Goal: Task Accomplishment & Management: Use online tool/utility

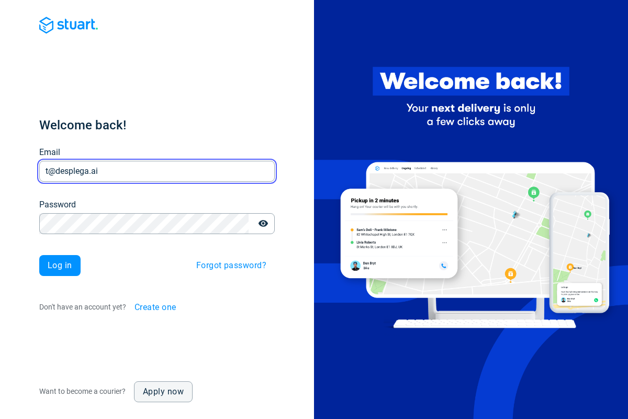
type input "t@desplega.ai"
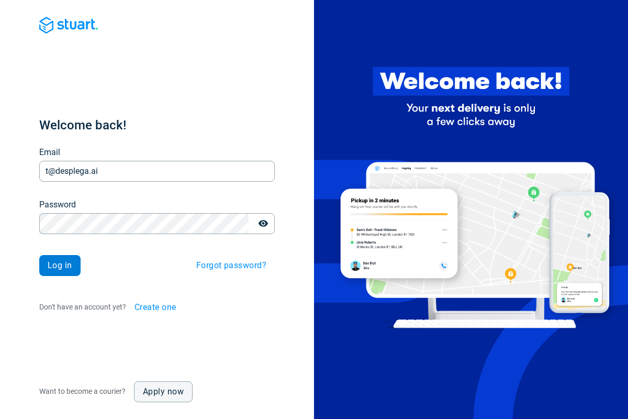
click at [60, 265] on span "Log in" at bounding box center [60, 265] width 25 height 8
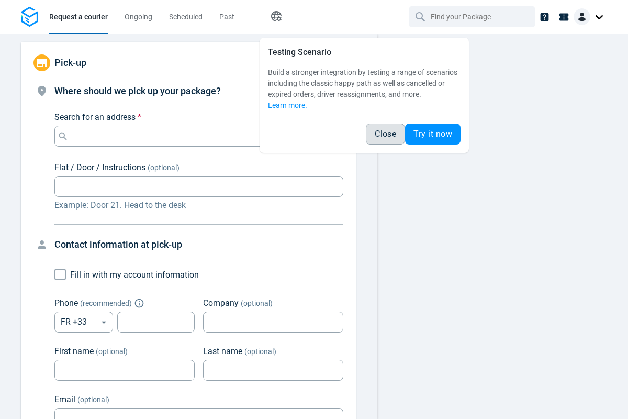
click at [385, 134] on span "Close" at bounding box center [385, 134] width 21 height 8
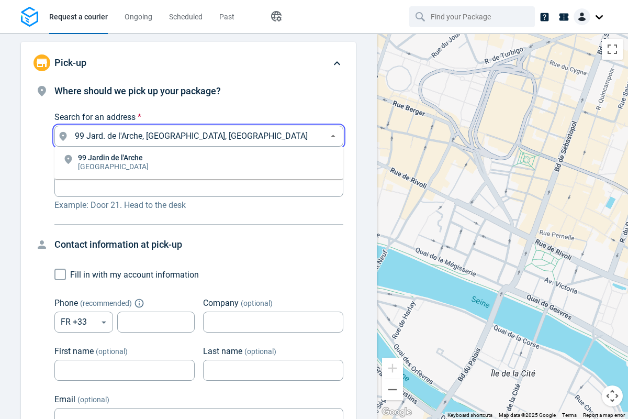
click at [199, 163] on li "[STREET_ADDRESS]" at bounding box center [198, 163] width 289 height 24
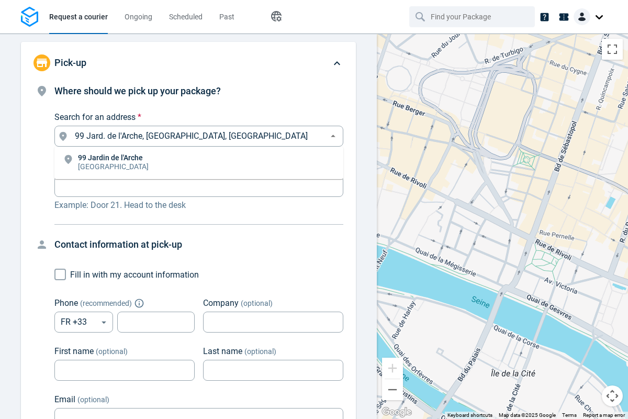
type input "99 Jard. de l'Arche, [GEOGRAPHIC_DATA], [GEOGRAPHIC_DATA]"
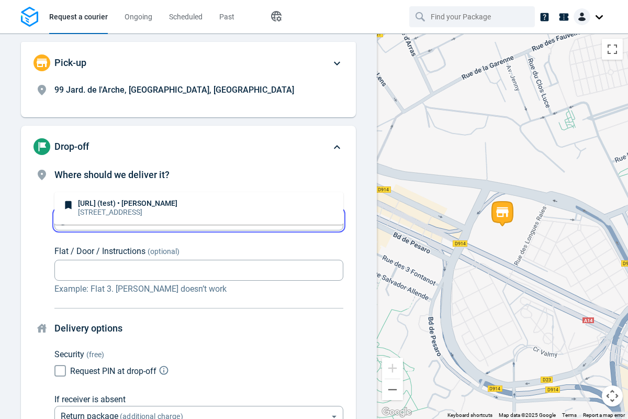
scroll to position [80, 0]
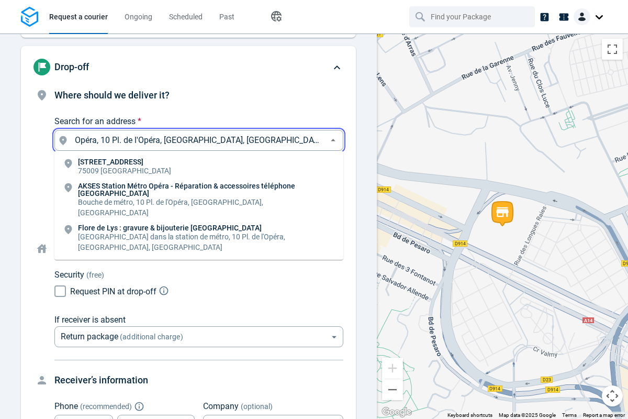
click at [199, 167] on li "[STREET_ADDRESS]" at bounding box center [198, 167] width 289 height 24
type input "10 Pl. de l'Opéra, [GEOGRAPHIC_DATA], [GEOGRAPHIC_DATA]"
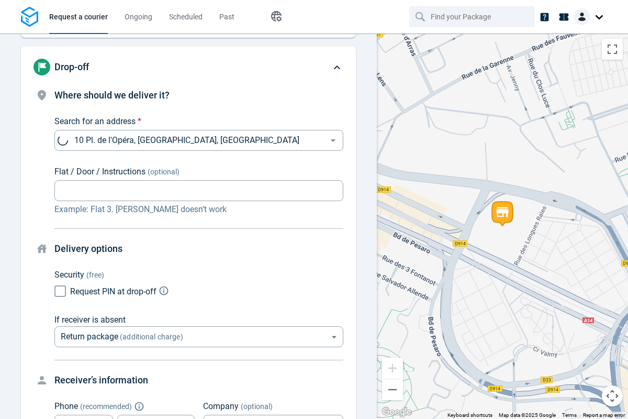
click at [199, 226] on body "Request a courier Ongoing Scheduled Past Happy Path Pick-up 99 Jard. de l'Arche…" at bounding box center [314, 209] width 628 height 419
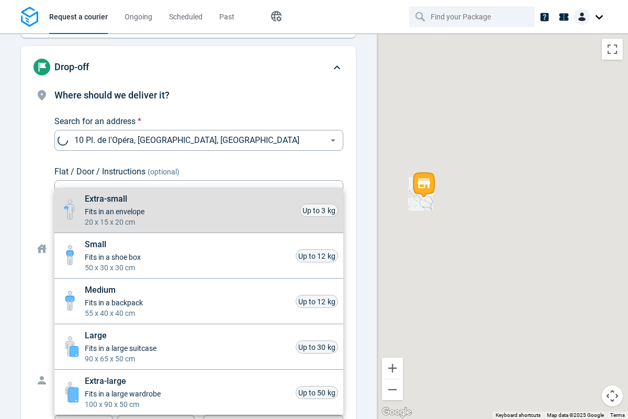
scroll to position [461, 0]
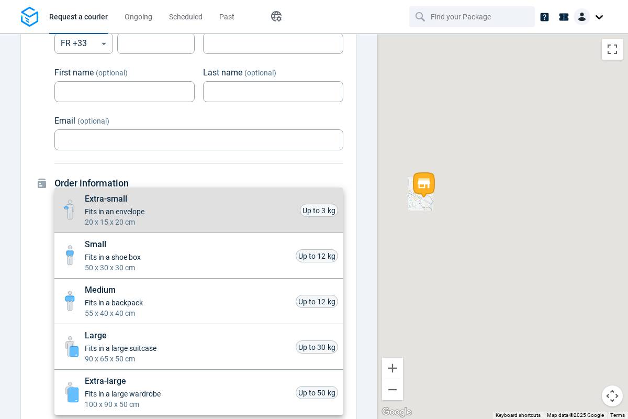
click at [199, 255] on li "Small Fits in a shoe box 50 x 30 x 30 cm Up to 12 kg" at bounding box center [198, 256] width 289 height 46
type input "small"
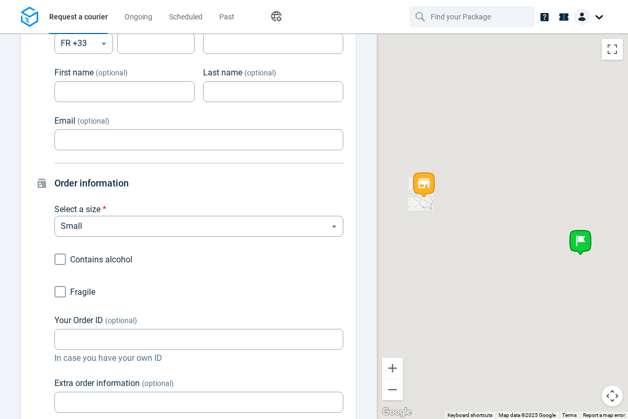
click at [60, 291] on div "Extra-small Fits in an envelope 20 x 15 x 20 cm Up to 3 kg Small Fits in a shoe…" at bounding box center [314, 211] width 628 height 414
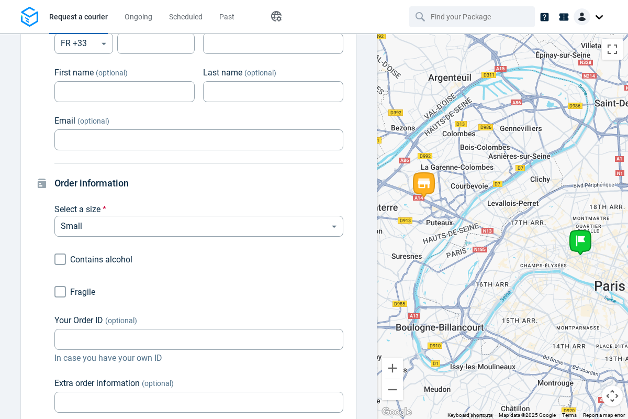
click at [60, 291] on input "Fragile" at bounding box center [60, 292] width 20 height 20
checkbox input "true"
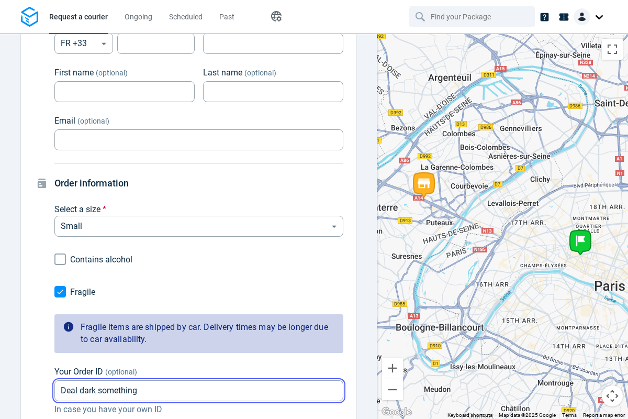
type input "Deal dark something."
